Goal: Transaction & Acquisition: Purchase product/service

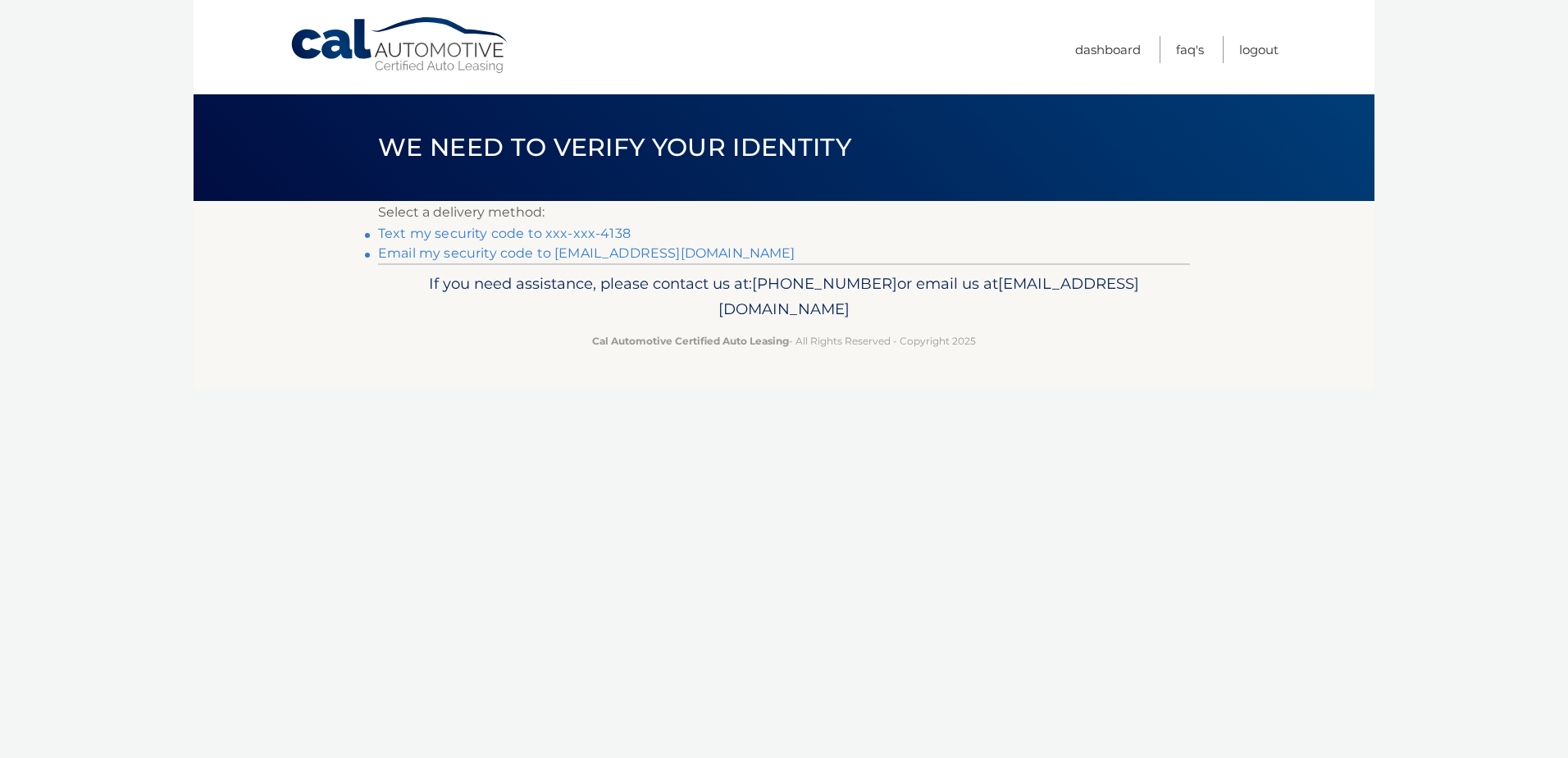
click at [483, 233] on link "Text my security code to xxx-xxx-4138" at bounding box center [505, 233] width 253 height 16
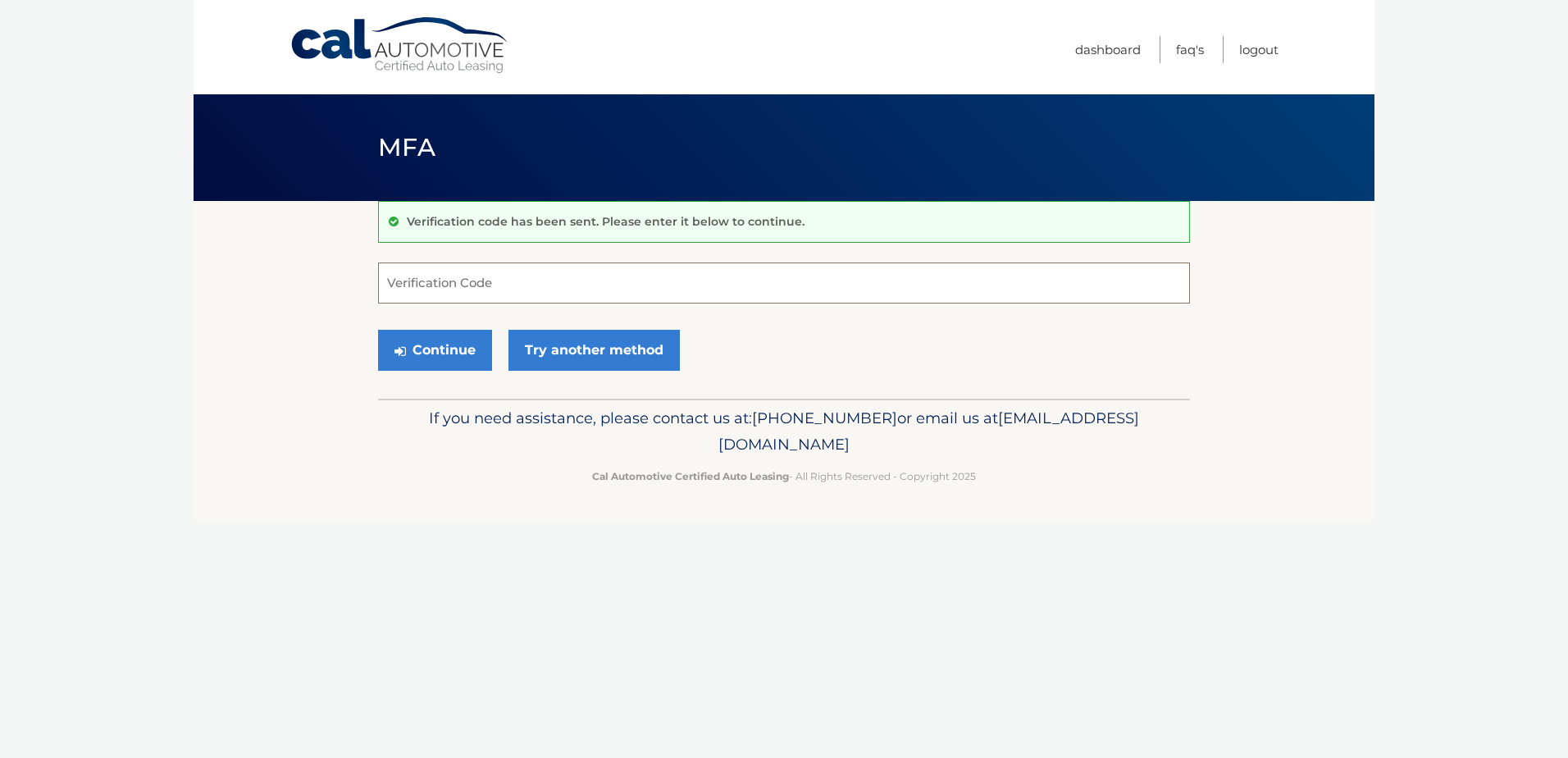
click at [490, 283] on input "Verification Code" at bounding box center [784, 284] width 812 height 42
type input "717759"
click at [442, 355] on button "Continue" at bounding box center [435, 351] width 114 height 42
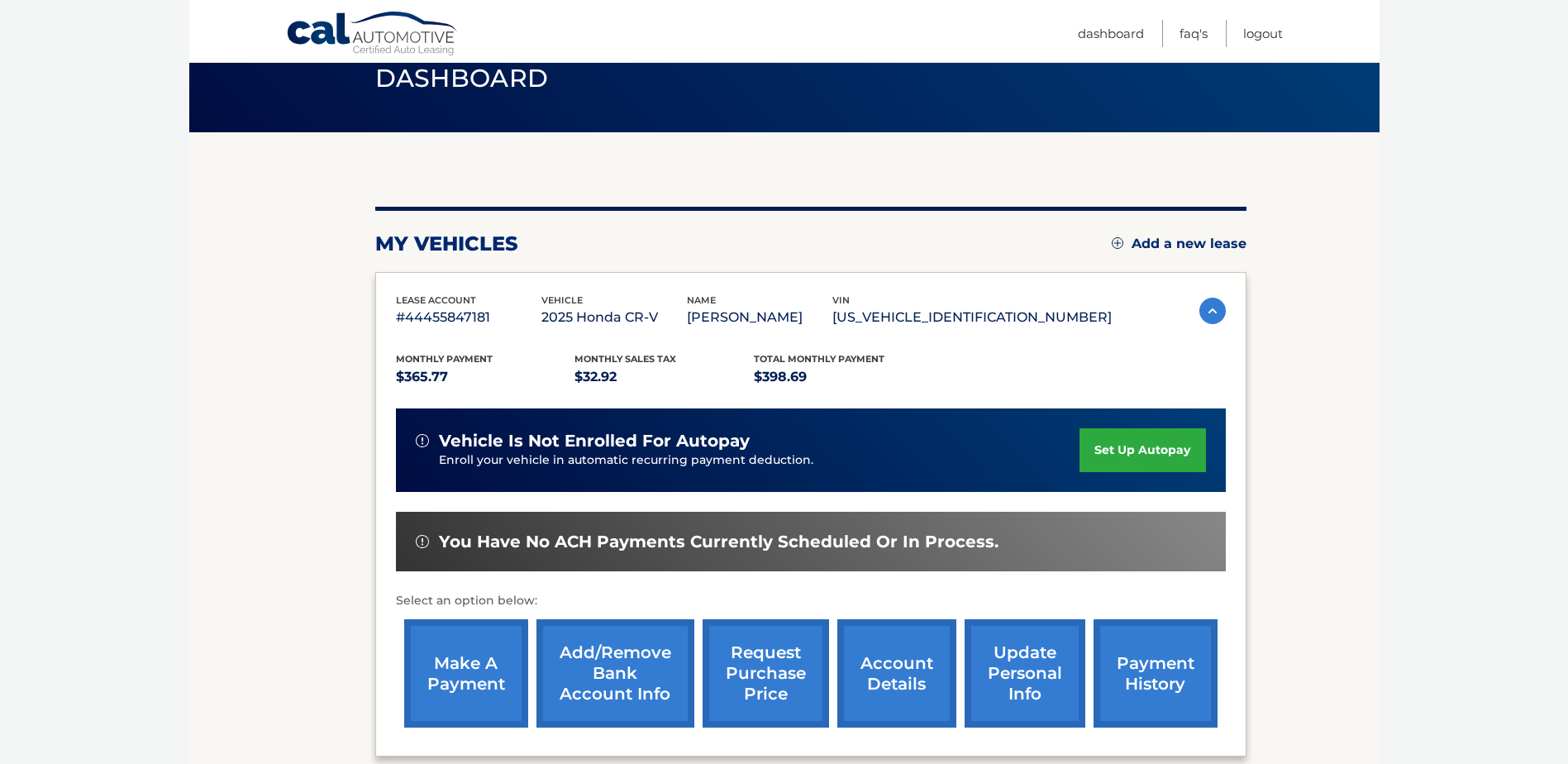
scroll to position [165, 0]
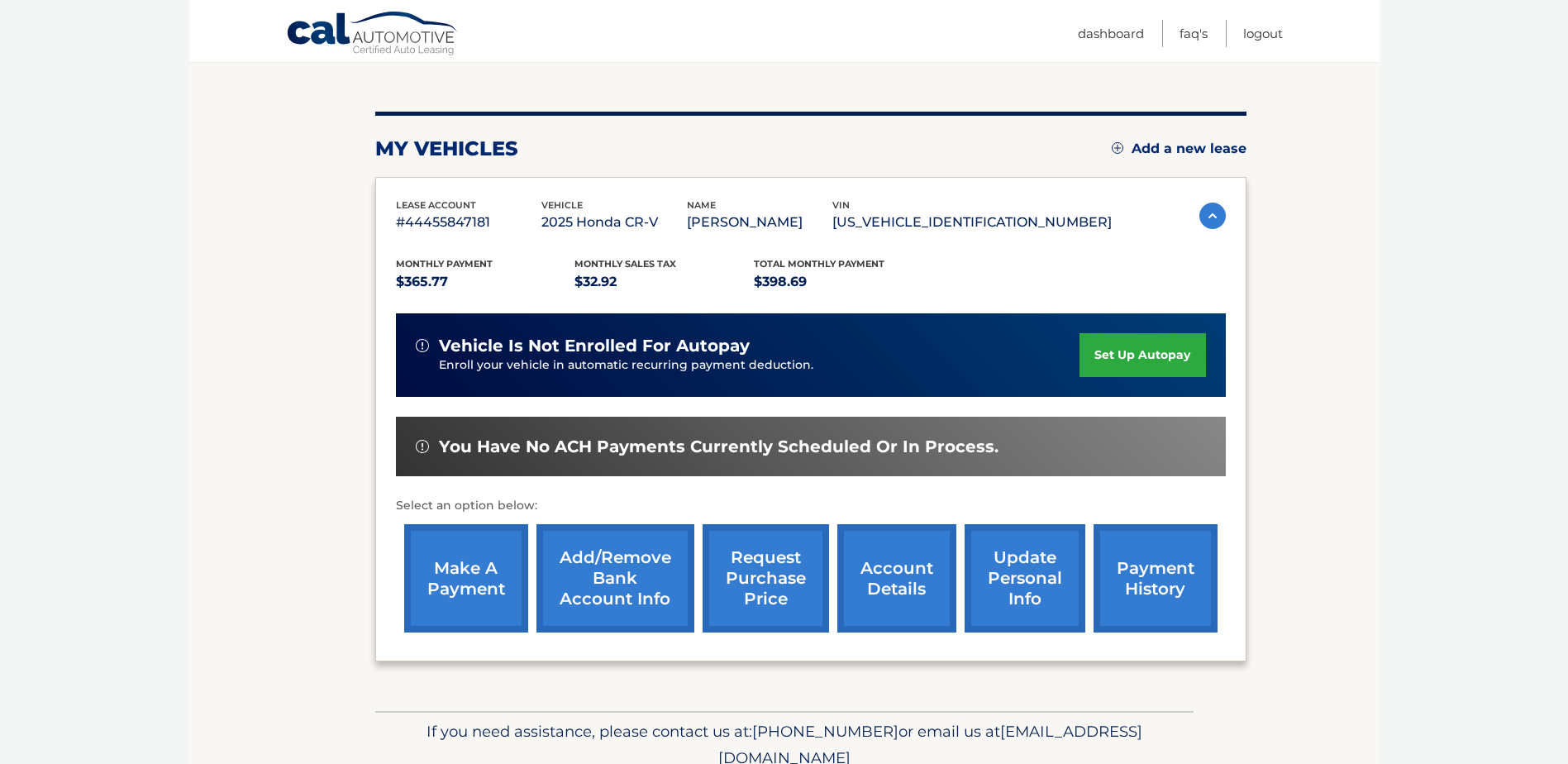
click at [450, 589] on link "make a payment" at bounding box center [466, 578] width 124 height 109
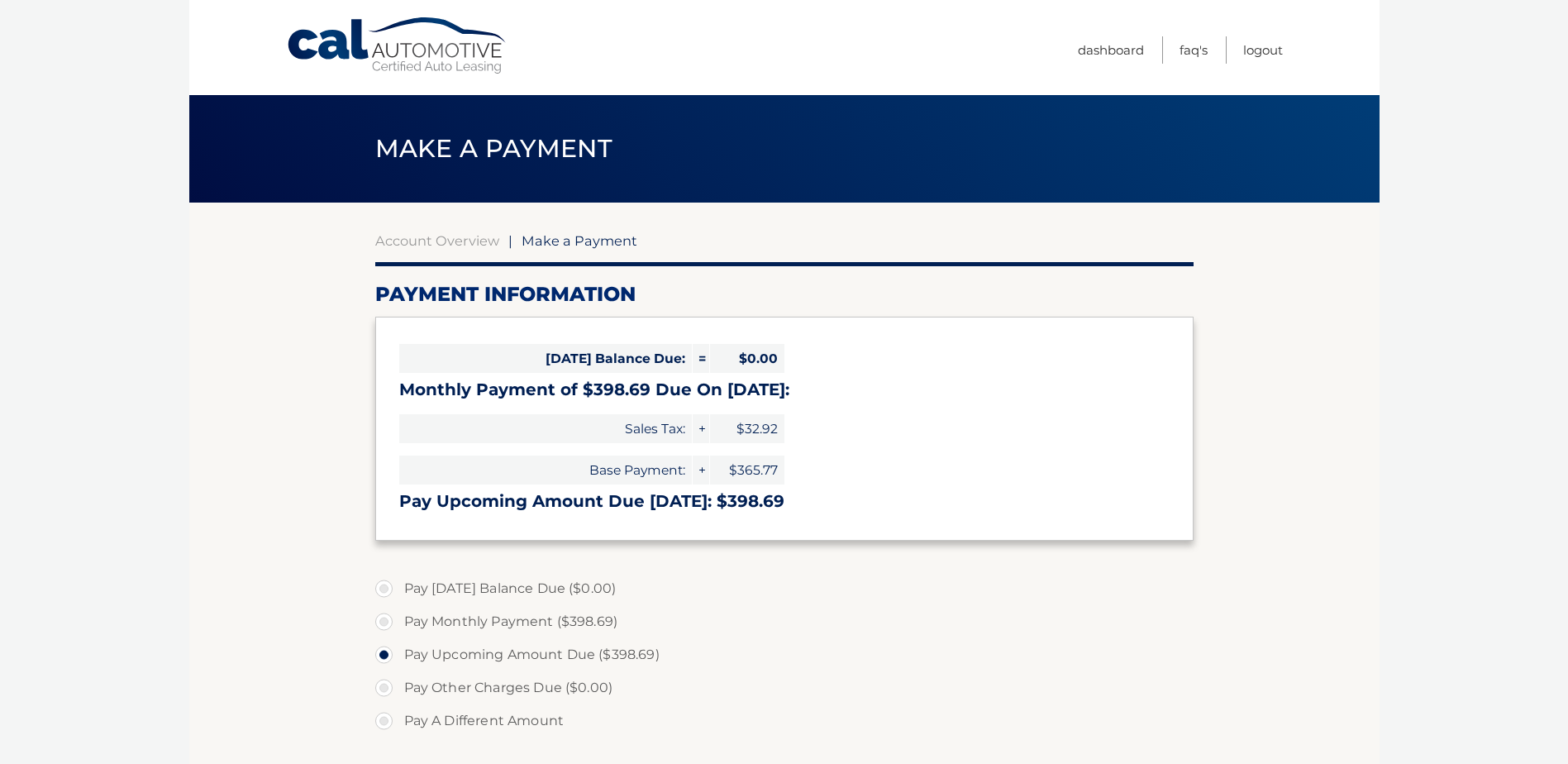
select select "YTM5ZTgyYzAtOTM4OC00YTk0LTk2YTYtNzIxODU1ODI1OTNk"
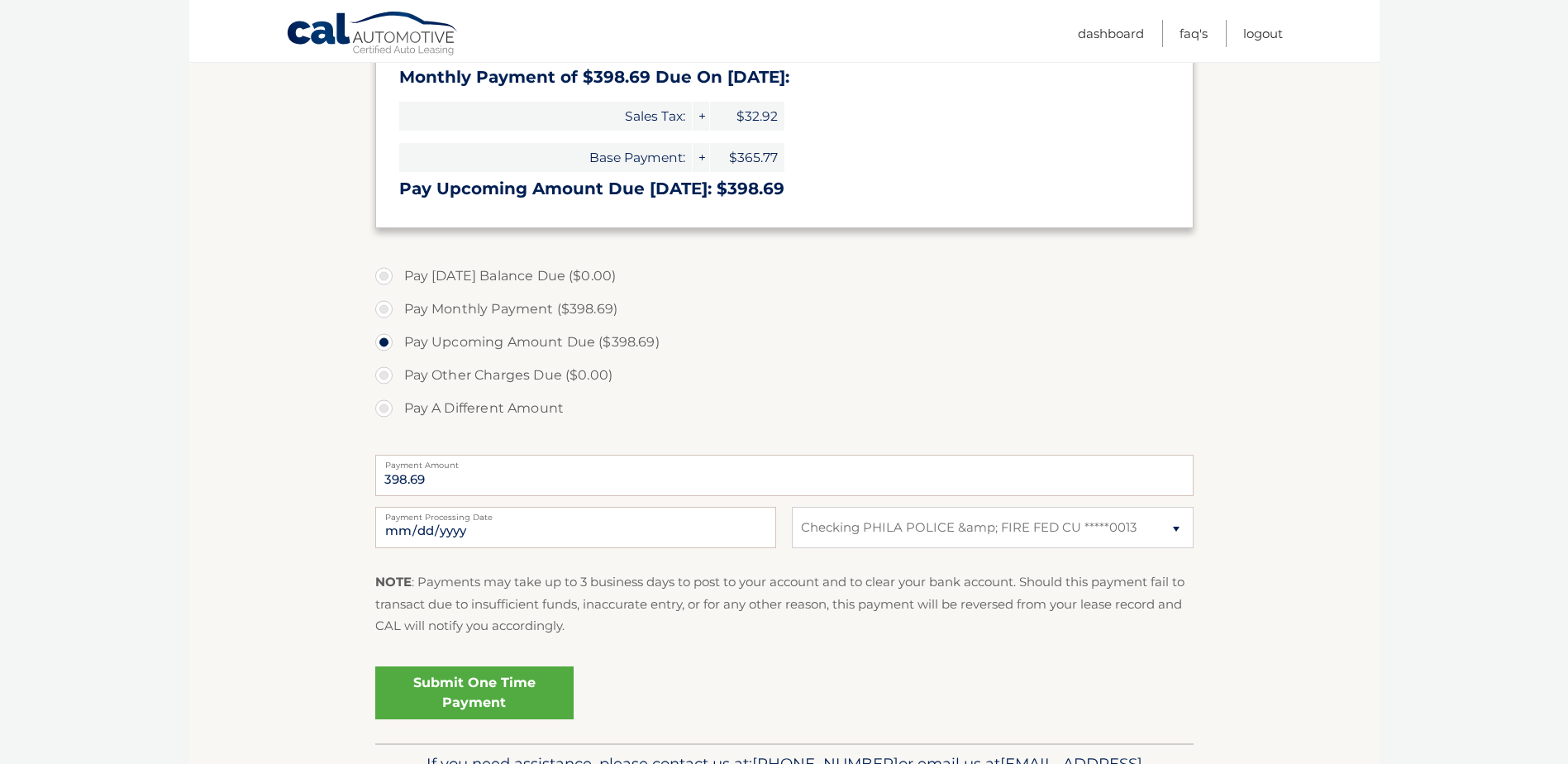
scroll to position [331, 0]
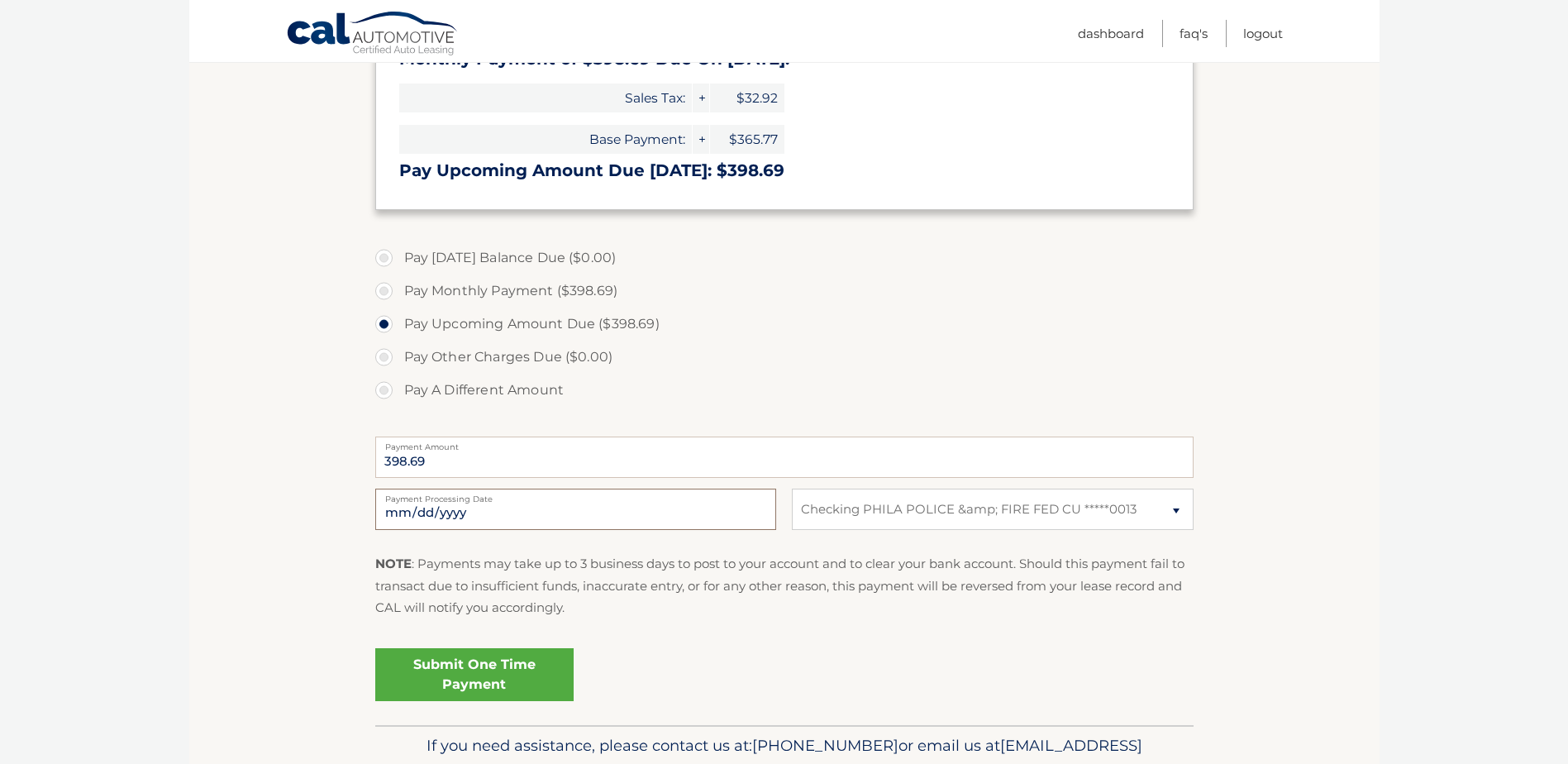
click at [438, 510] on input "2025-10-07" at bounding box center [575, 510] width 401 height 42
type input "2025-10-10"
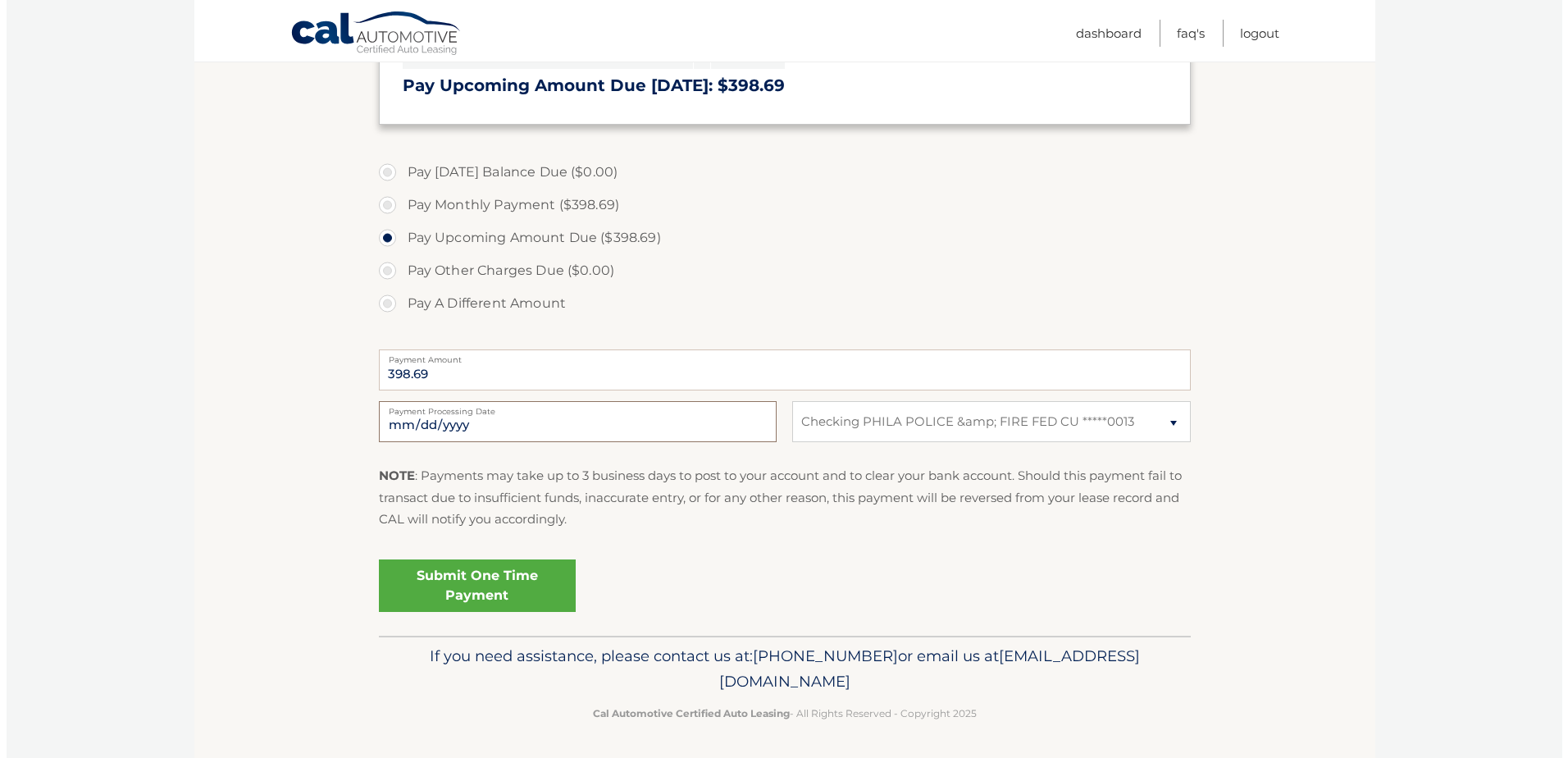
scroll to position [414, 0]
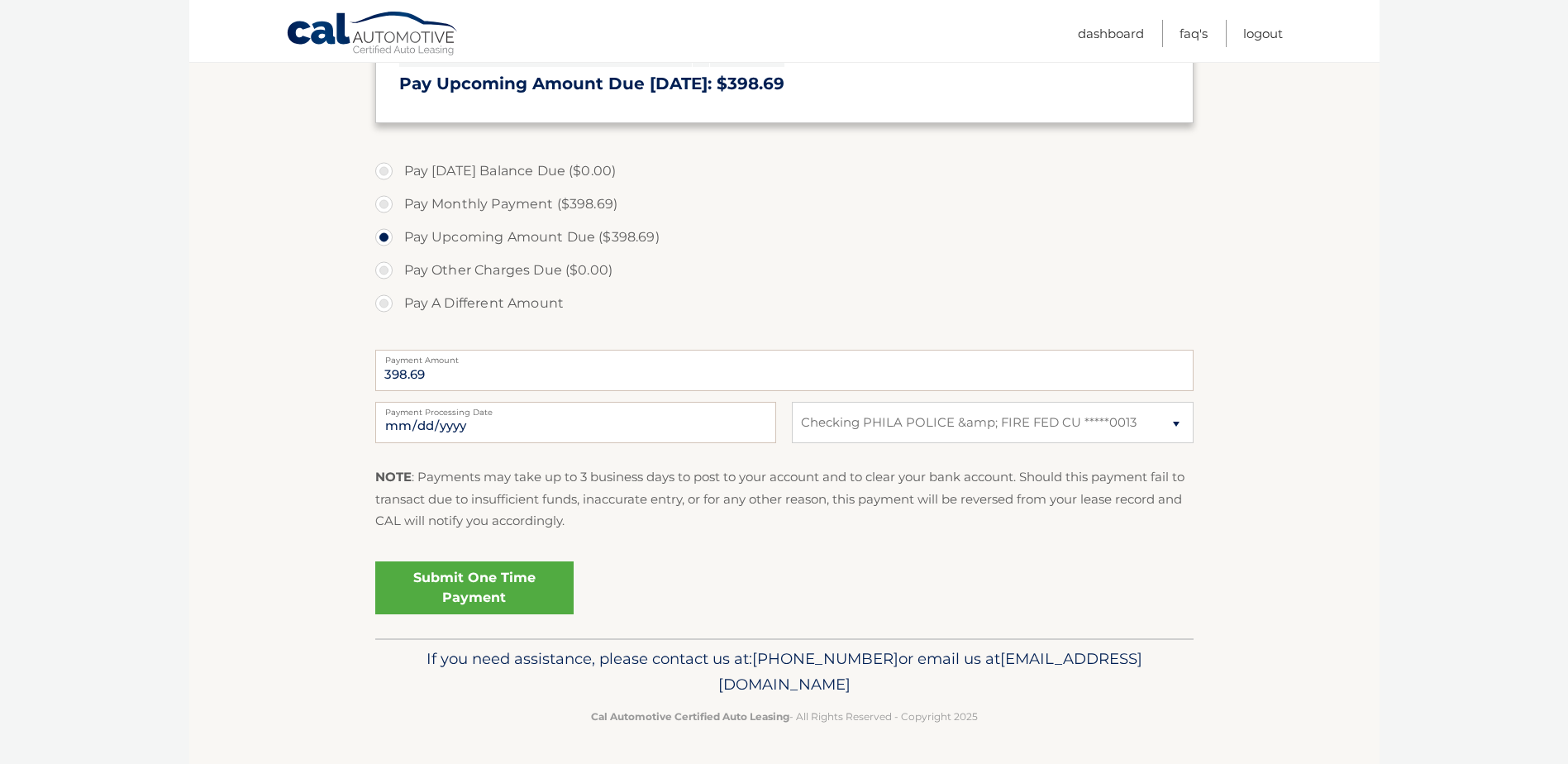
click at [480, 592] on link "Submit One Time Payment" at bounding box center [474, 588] width 198 height 53
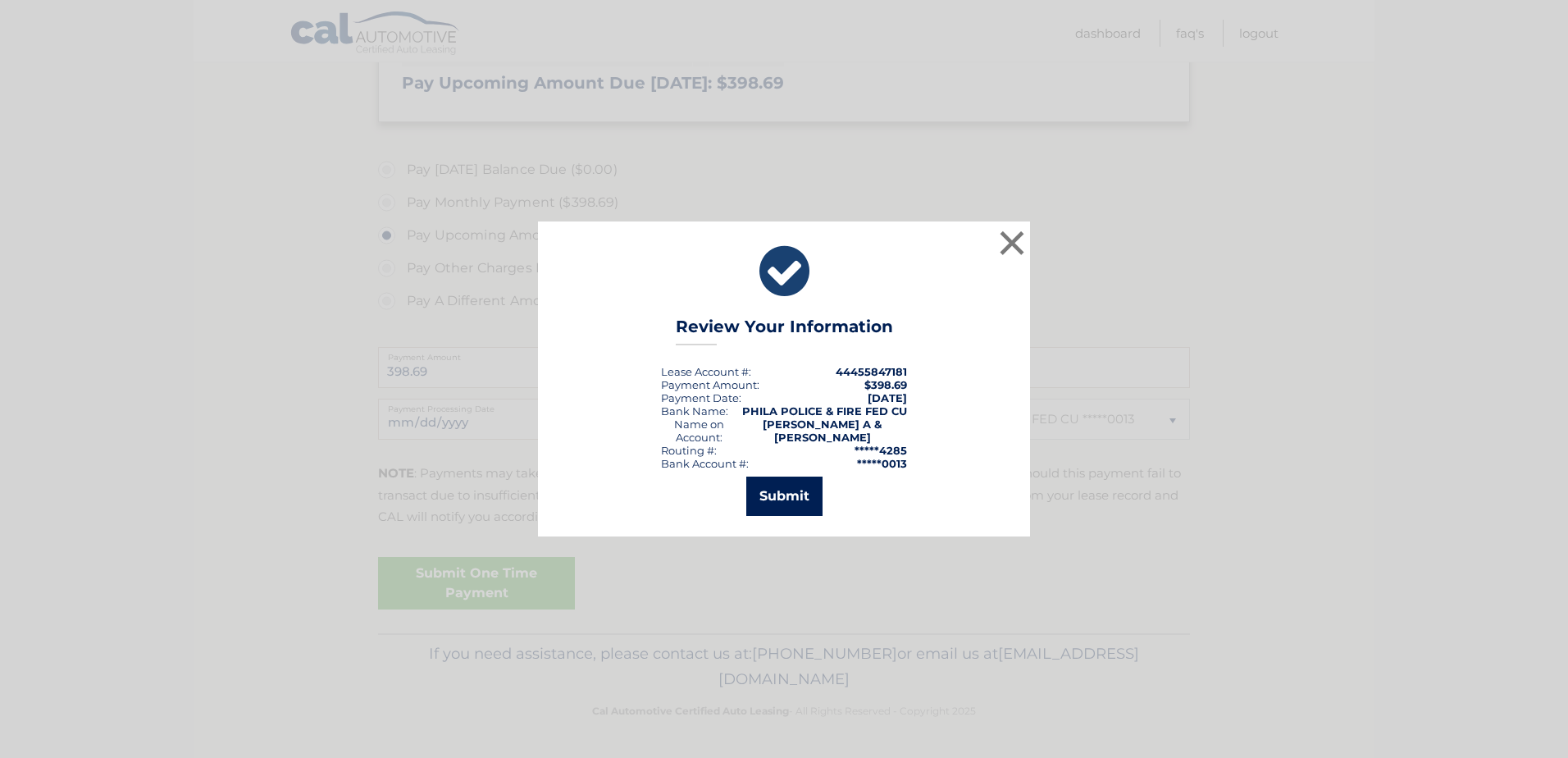
click at [781, 499] on button "Submit" at bounding box center [784, 496] width 76 height 40
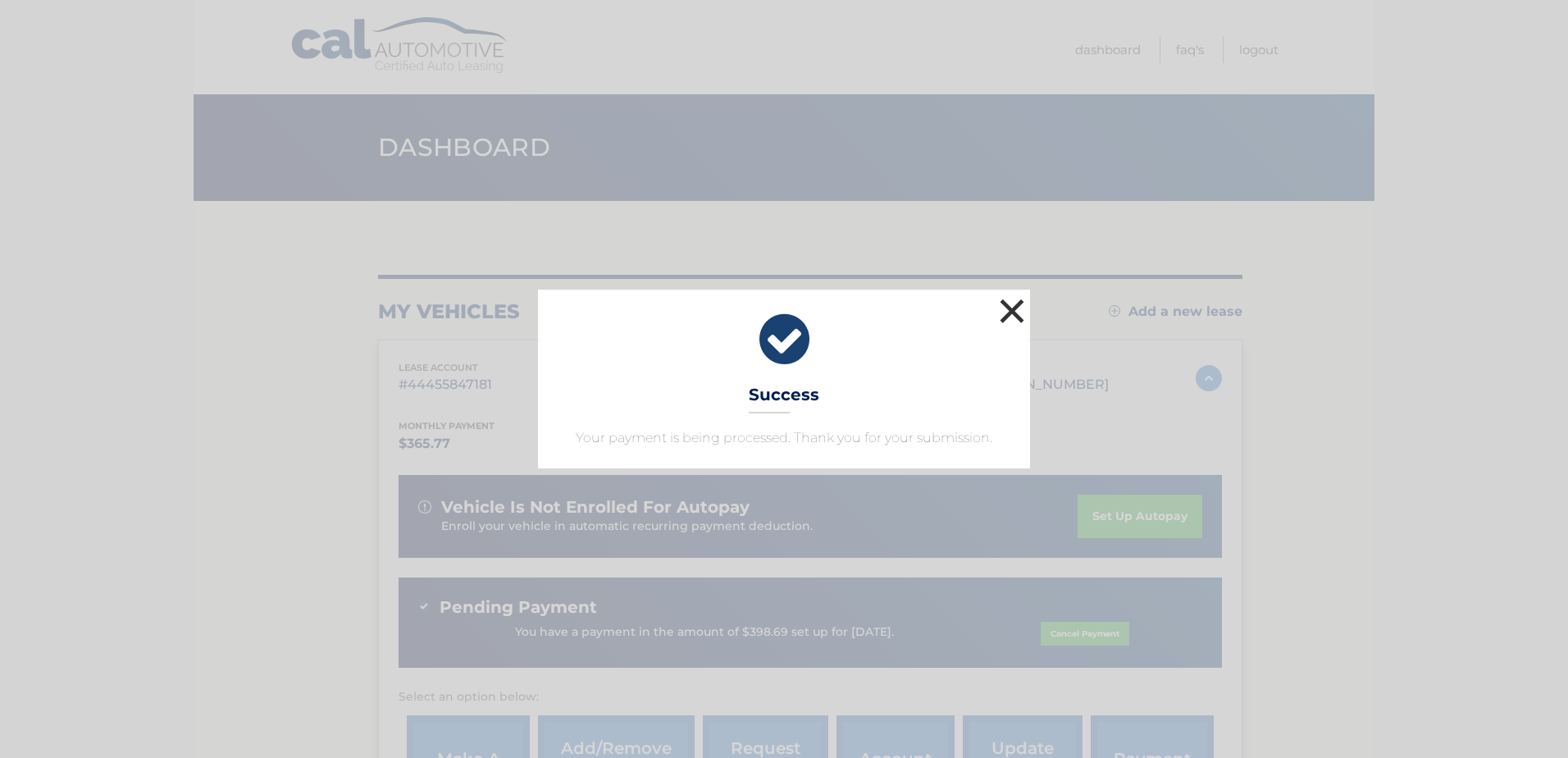
click at [1006, 308] on button "×" at bounding box center [1012, 310] width 33 height 33
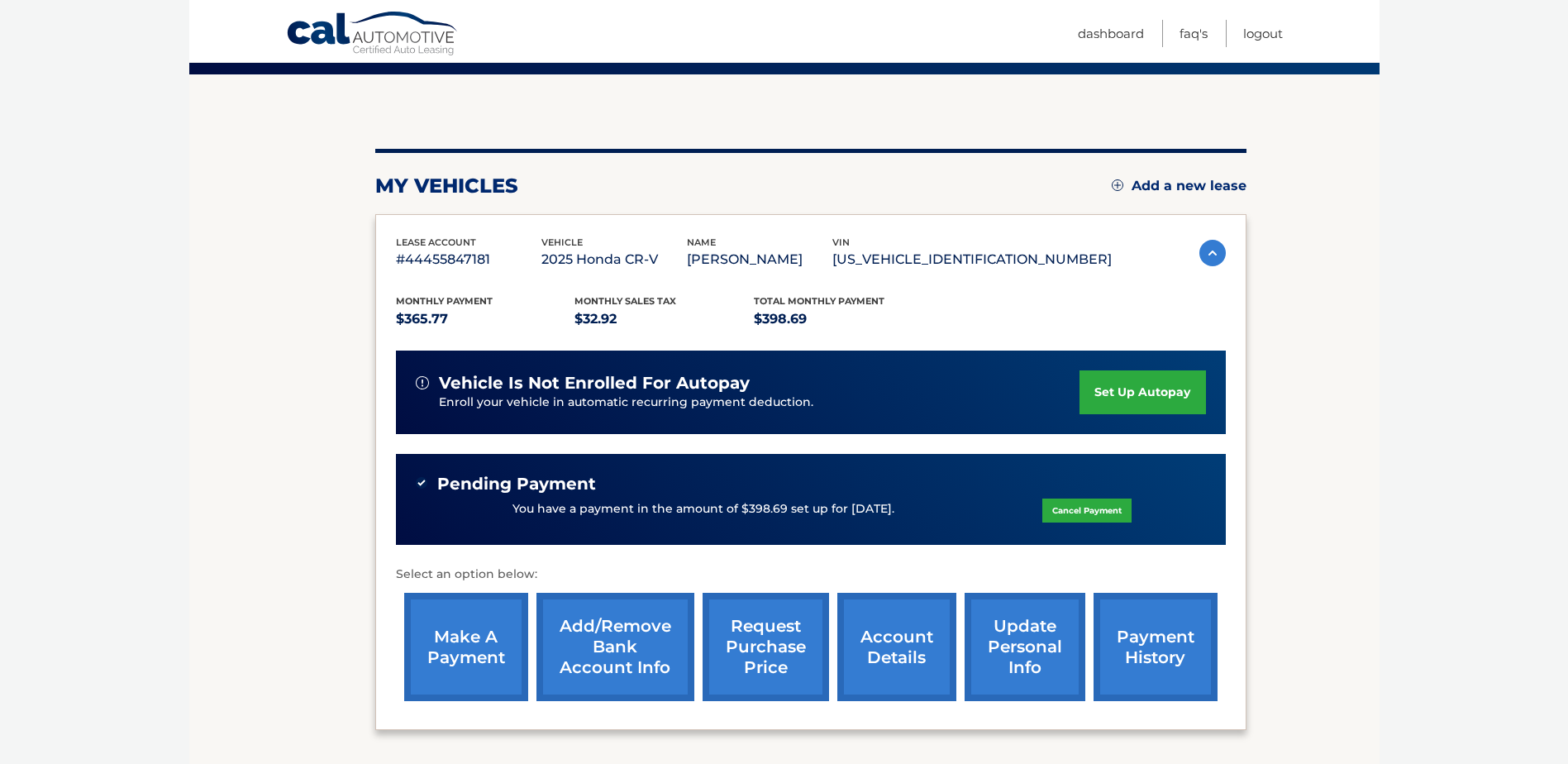
scroll to position [165, 0]
